Goal: Task Accomplishment & Management: Manage account settings

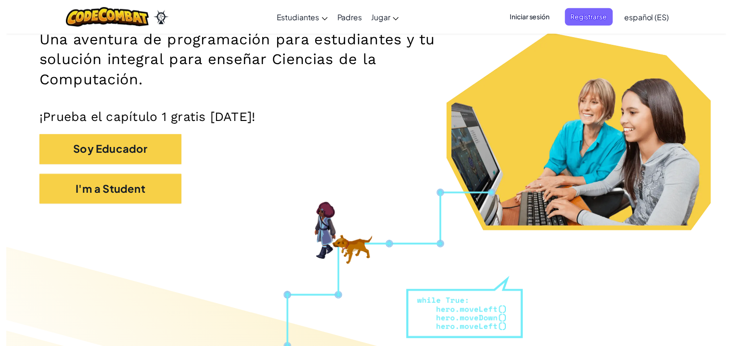
scroll to position [143, 0]
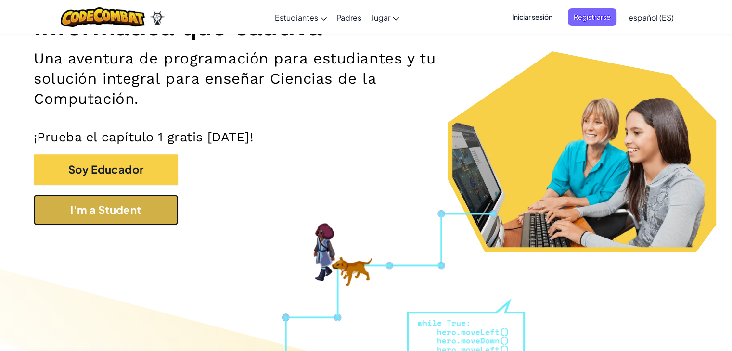
click at [155, 208] on button "I'm a Student" at bounding box center [106, 210] width 144 height 30
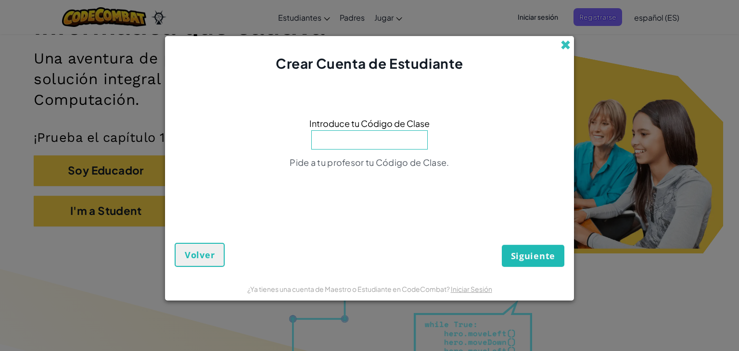
click at [566, 41] on span at bounding box center [566, 45] width 10 height 10
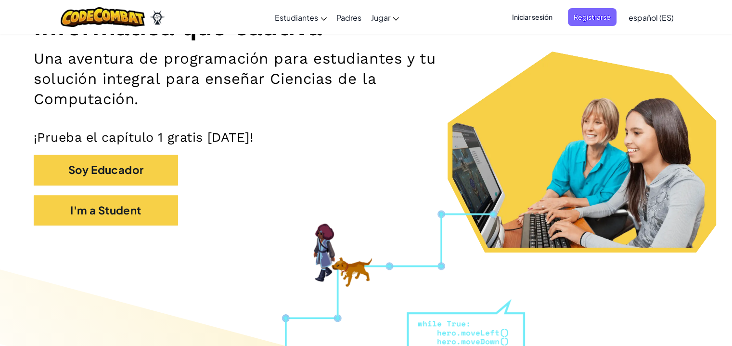
click at [370, 166] on div "Soy Educador" at bounding box center [366, 175] width 665 height 40
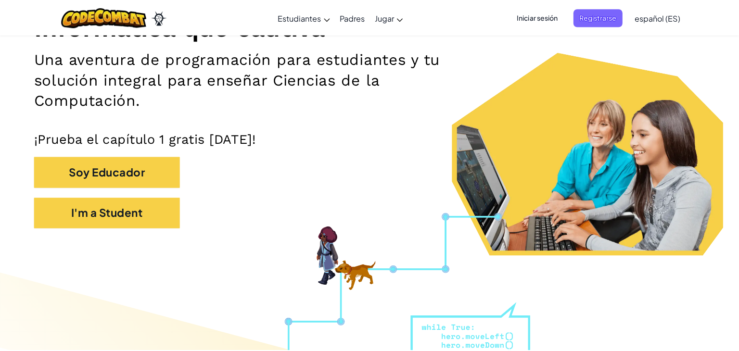
scroll to position [445, 0]
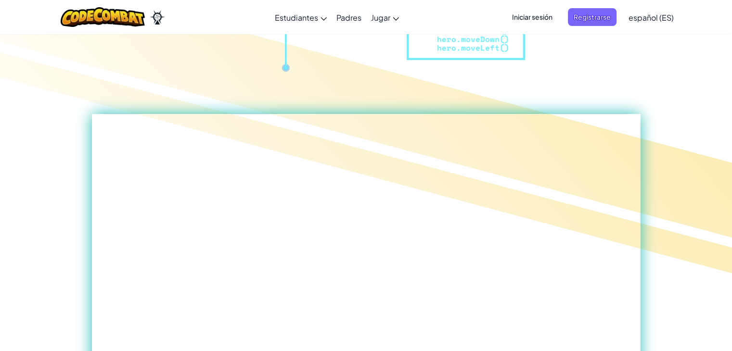
click at [534, 26] on div "Iniciar sesión Registrarse español (ES) English ([GEOGRAPHIC_DATA]) English ([G…" at bounding box center [590, 17] width 177 height 26
click at [537, 14] on span "Iniciar sesión" at bounding box center [532, 17] width 52 height 18
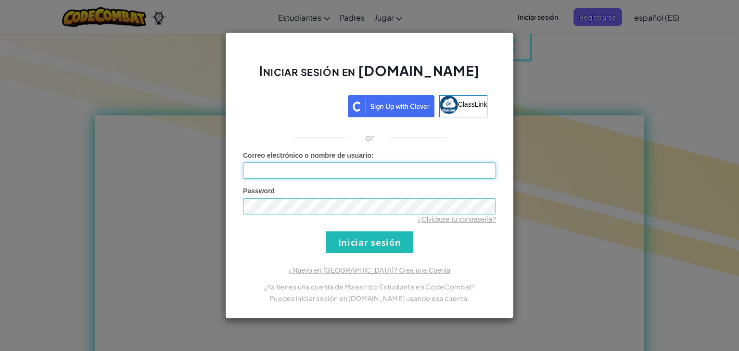
click at [350, 165] on input "Correo electrónico o nombre de usuario :" at bounding box center [369, 171] width 253 height 16
type input "[EMAIL_ADDRESS][DOMAIN_NAME]"
click at [456, 222] on link "¿Olvidaste tu contraseña?" at bounding box center [457, 220] width 78 height 8
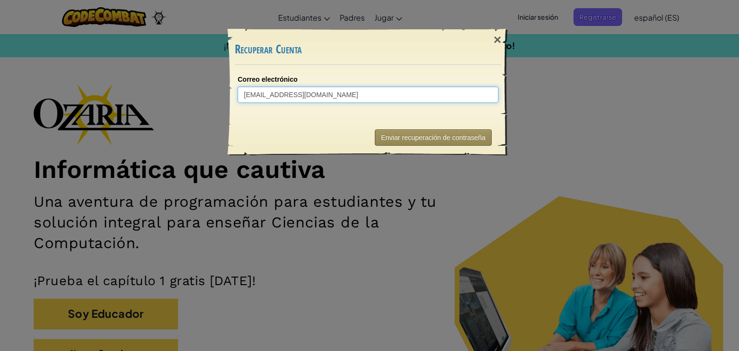
type input "[EMAIL_ADDRESS][DOMAIN_NAME]"
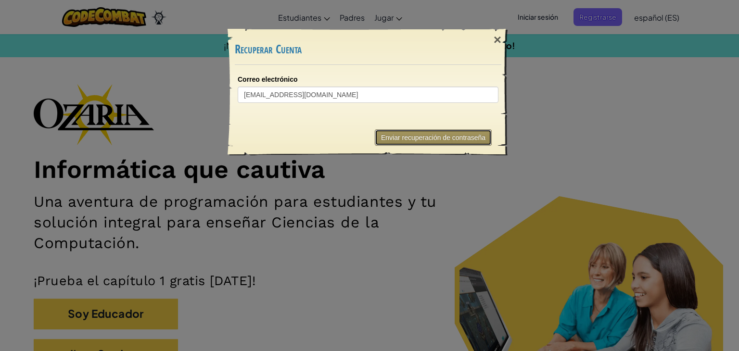
click at [400, 138] on button "Enviar recuperación de contraseña" at bounding box center [433, 138] width 117 height 16
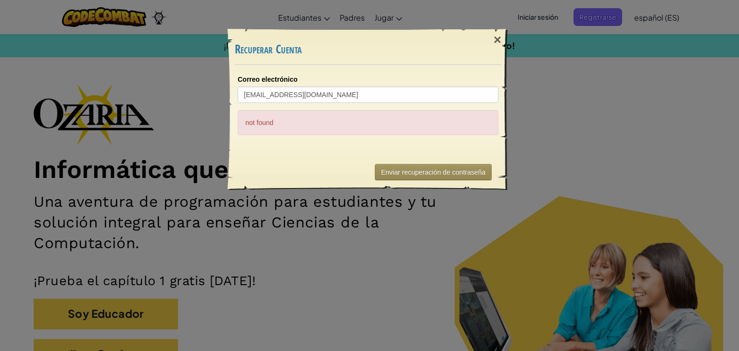
click at [296, 118] on div "not found" at bounding box center [368, 122] width 261 height 25
click at [397, 169] on button "Enviar recuperación de contraseña" at bounding box center [433, 172] width 117 height 16
